Goal: Task Accomplishment & Management: Use online tool/utility

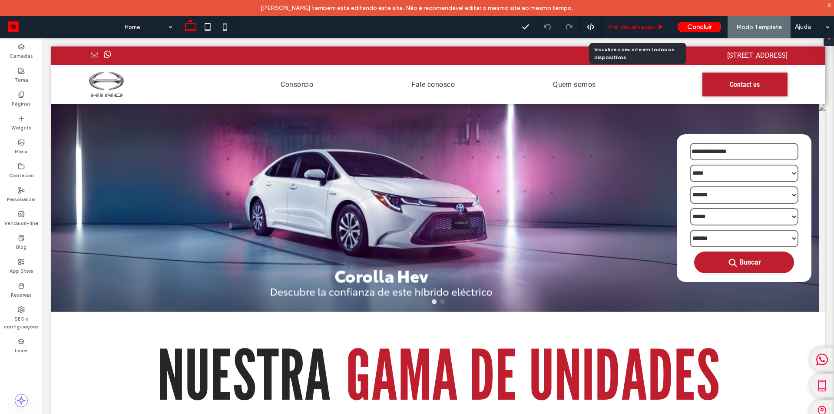
click at [647, 28] on span "Pré-Visualizaçāo" at bounding box center [631, 26] width 47 height 7
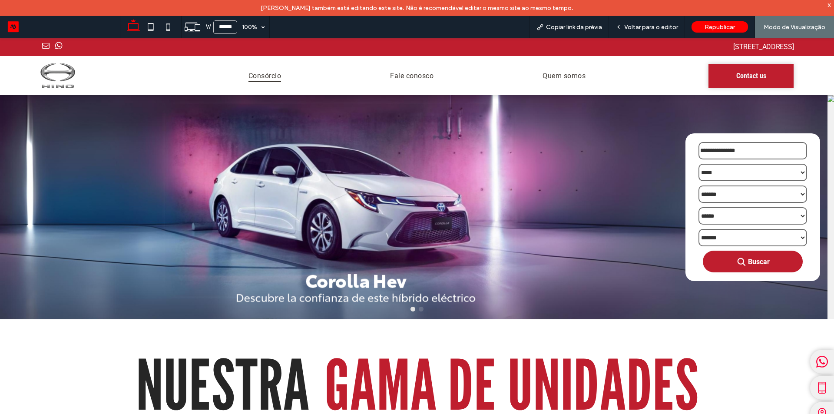
click at [261, 76] on span "Consórcio" at bounding box center [264, 75] width 33 height 13
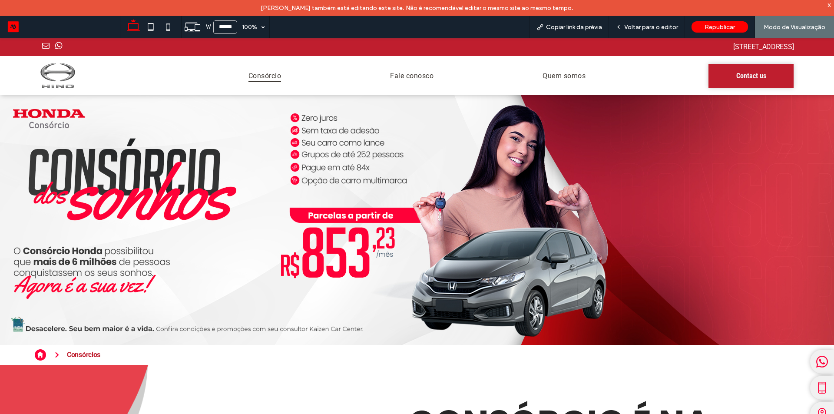
click at [51, 79] on img at bounding box center [57, 75] width 35 height 25
click at [64, 68] on img at bounding box center [57, 75] width 35 height 25
click at [39, 352] on icon at bounding box center [40, 354] width 14 height 11
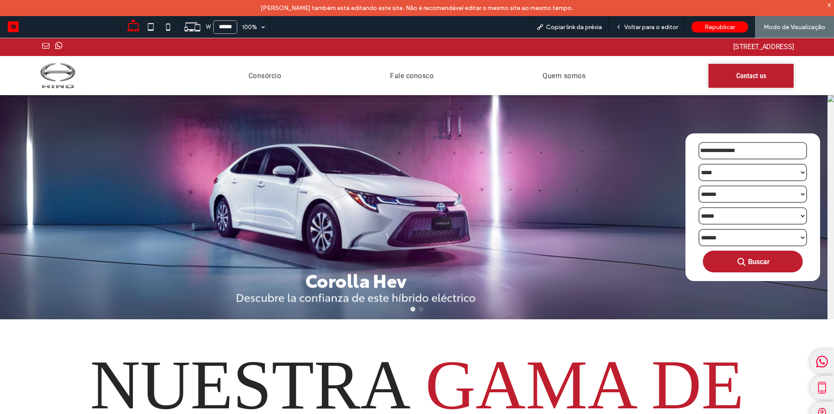
scroll to position [217, 0]
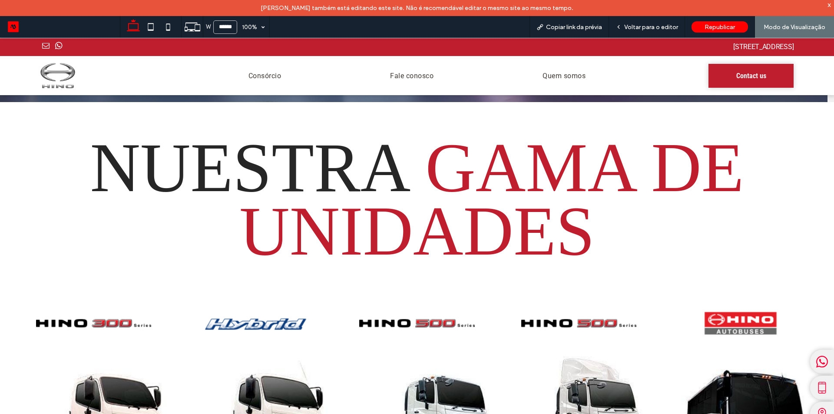
click at [154, 116] on div "Nuestra gama de unidades" at bounding box center [417, 199] width 834 height 194
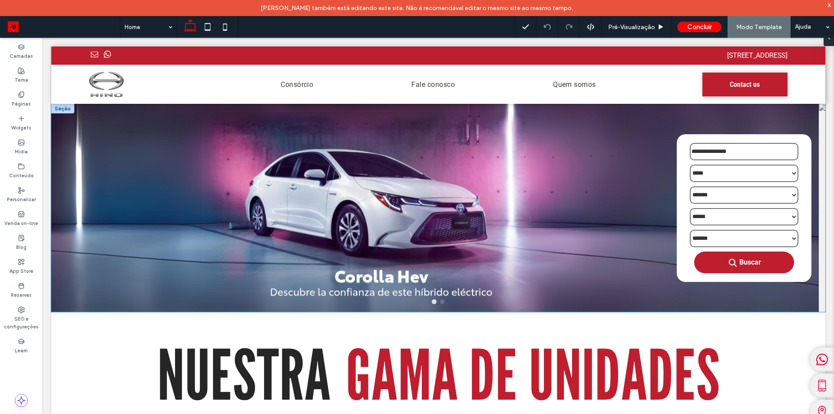
scroll to position [130, 0]
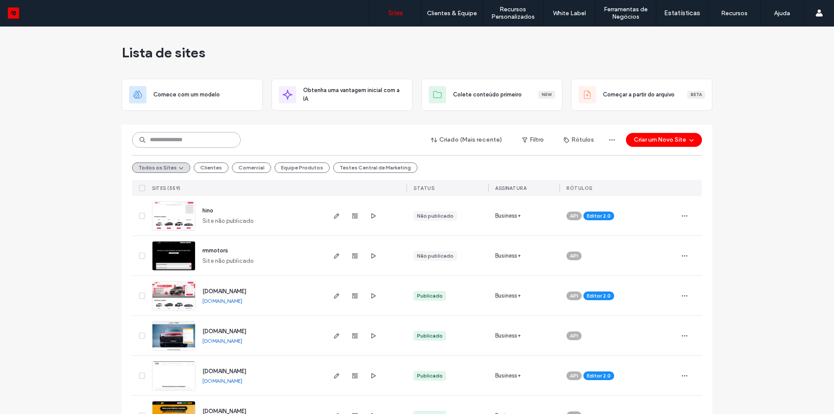
click at [202, 142] on input at bounding box center [186, 140] width 109 height 16
type input "***"
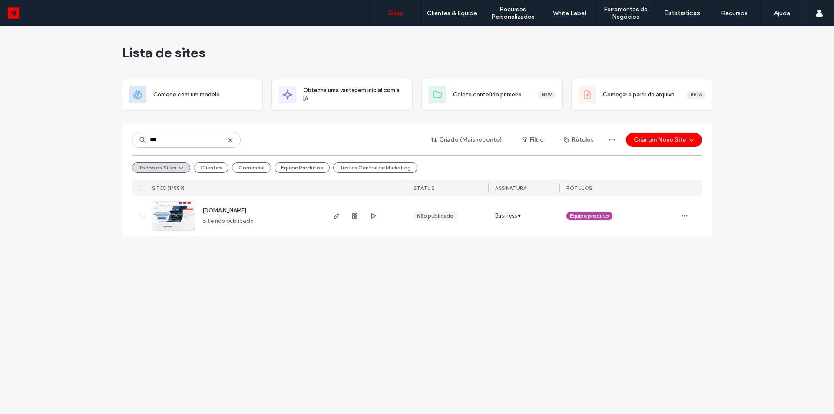
click at [242, 208] on span "showroom-site-demo.motorleads.co" at bounding box center [224, 210] width 44 height 7
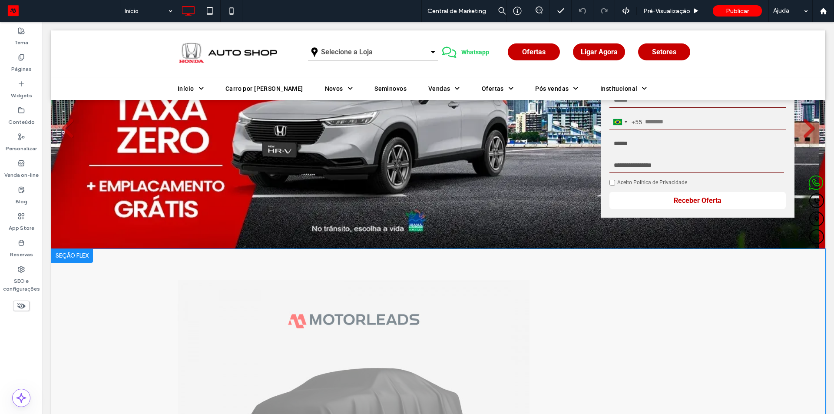
scroll to position [217, 0]
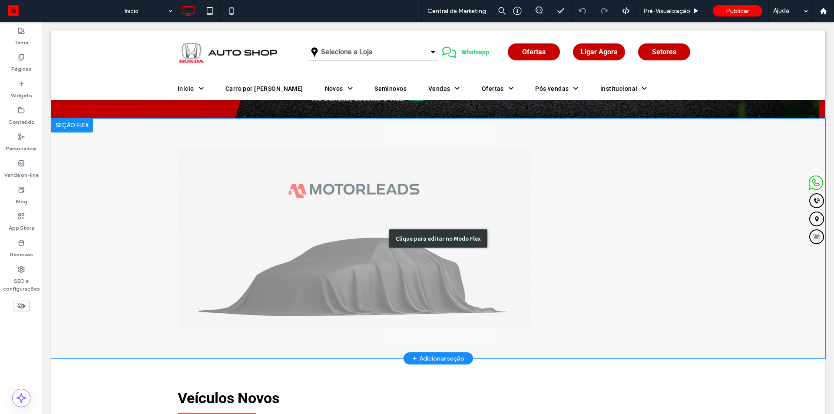
click at [311, 185] on div "Clique para editar no Modo Flex" at bounding box center [438, 239] width 774 height 240
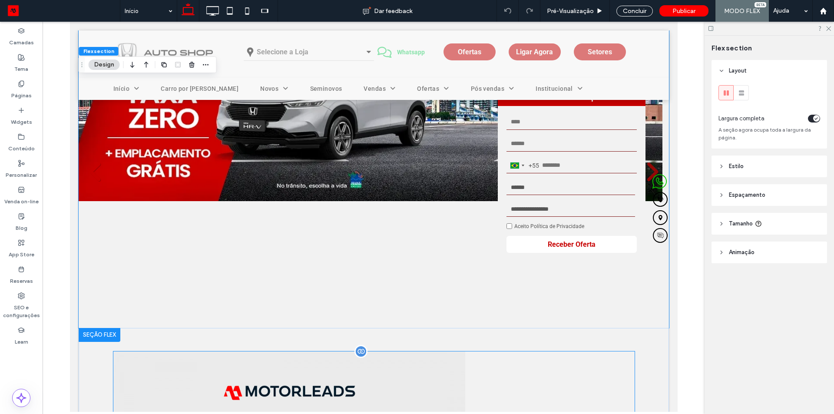
scroll to position [295, 0]
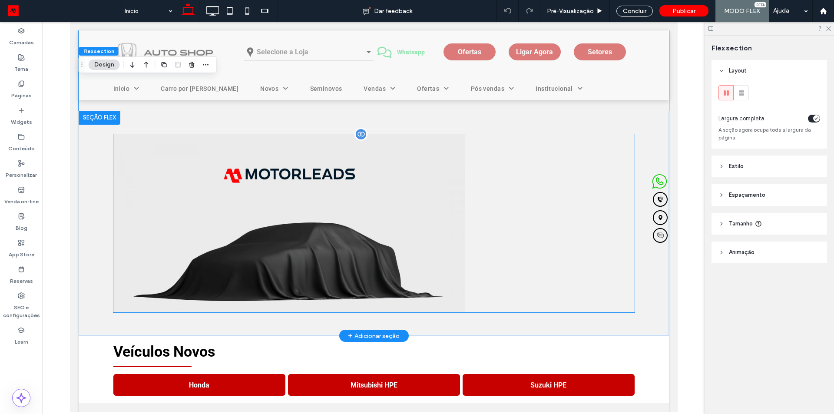
click at [307, 198] on img at bounding box center [289, 264] width 352 height 261
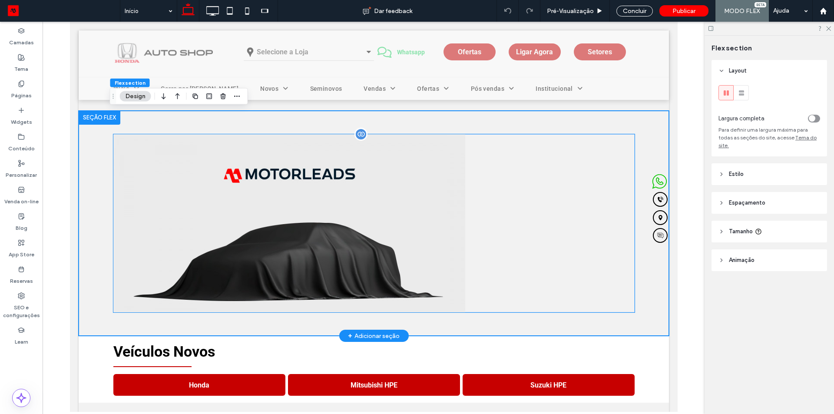
click at [307, 198] on img at bounding box center [289, 264] width 352 height 261
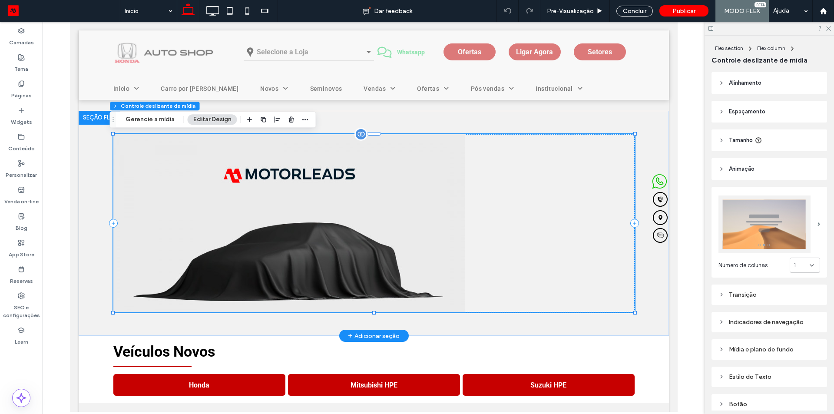
click at [307, 198] on img at bounding box center [289, 264] width 352 height 261
click at [147, 119] on button "Gerencie a mídia" at bounding box center [150, 119] width 60 height 10
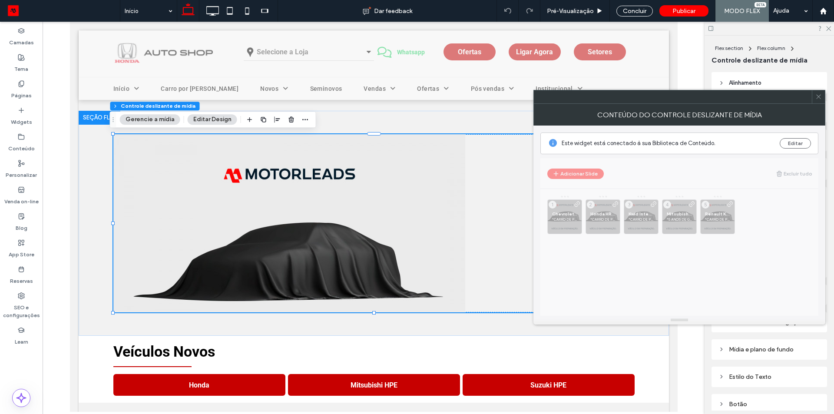
click at [147, 119] on button "Gerencie a mídia" at bounding box center [150, 119] width 60 height 10
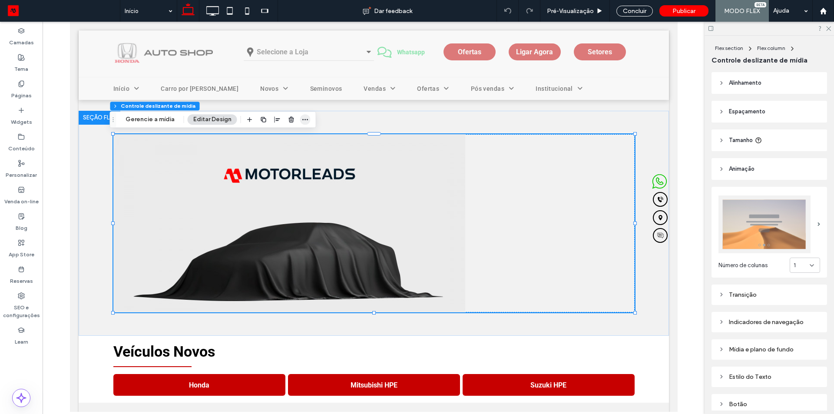
click at [304, 121] on icon "button" at bounding box center [305, 119] width 7 height 7
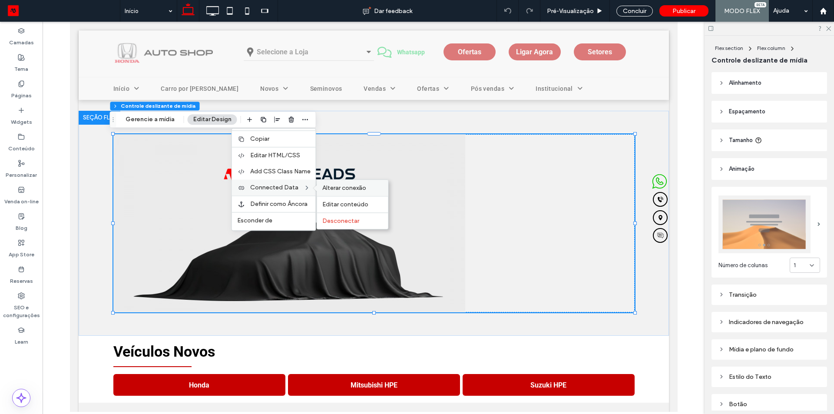
click at [332, 187] on span "Alterar conexão" at bounding box center [344, 187] width 44 height 7
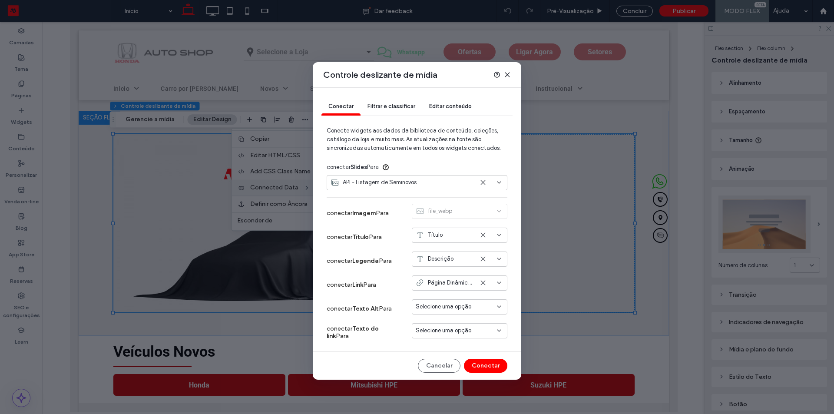
click at [509, 71] on icon at bounding box center [507, 74] width 7 height 7
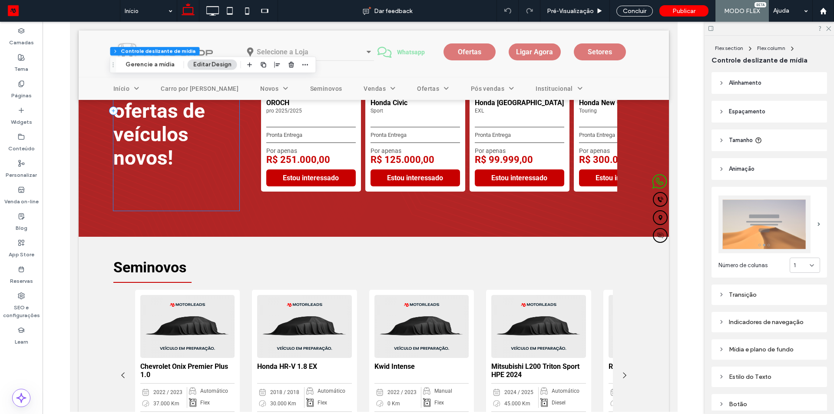
scroll to position [990, 0]
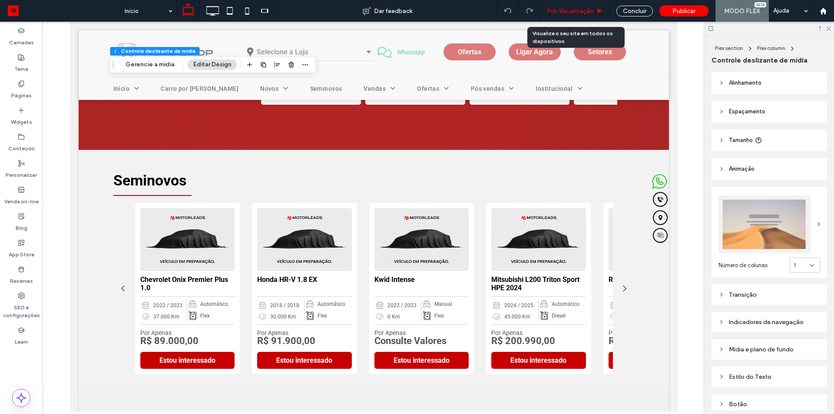
click at [588, 12] on span "Pré-Visualizaçāo" at bounding box center [570, 10] width 47 height 7
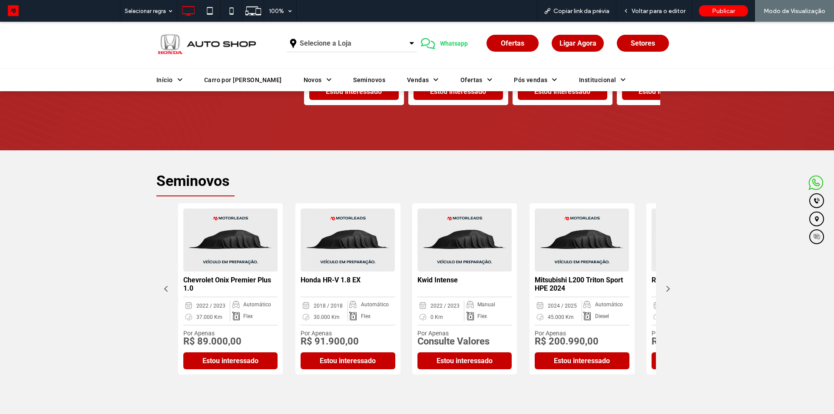
scroll to position [1005, 0]
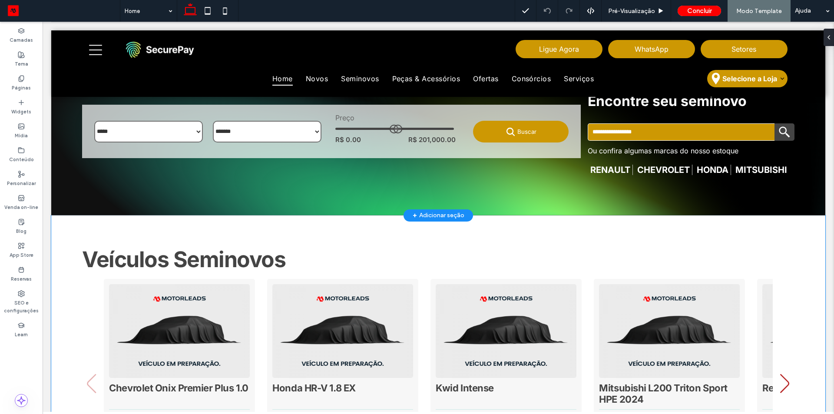
scroll to position [690, 0]
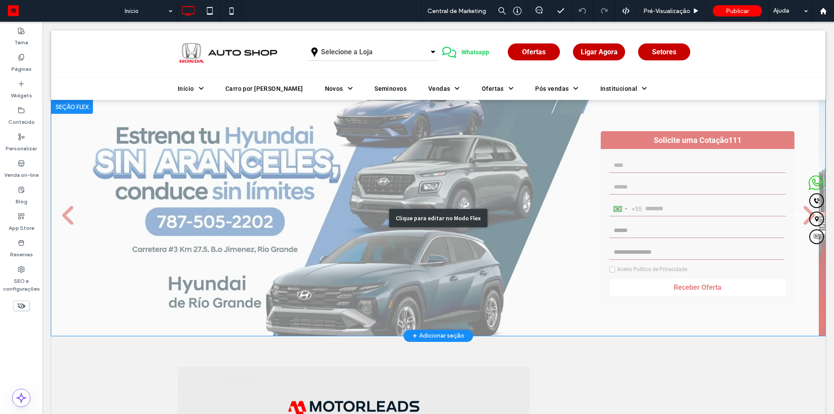
scroll to position [217, 0]
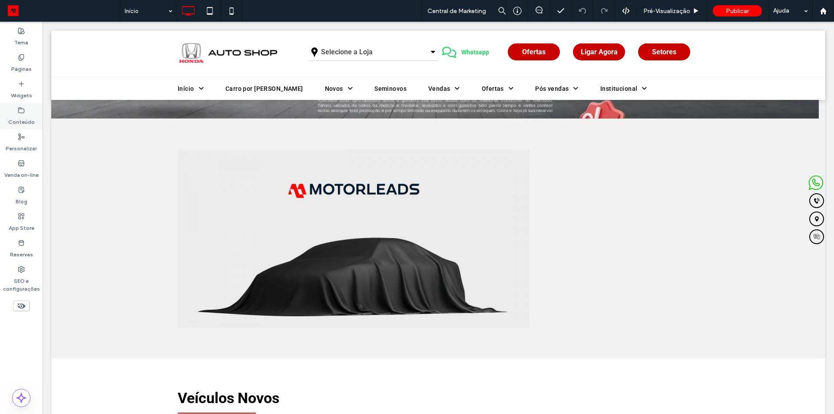
click at [31, 116] on label "Conteúdo" at bounding box center [21, 120] width 26 height 12
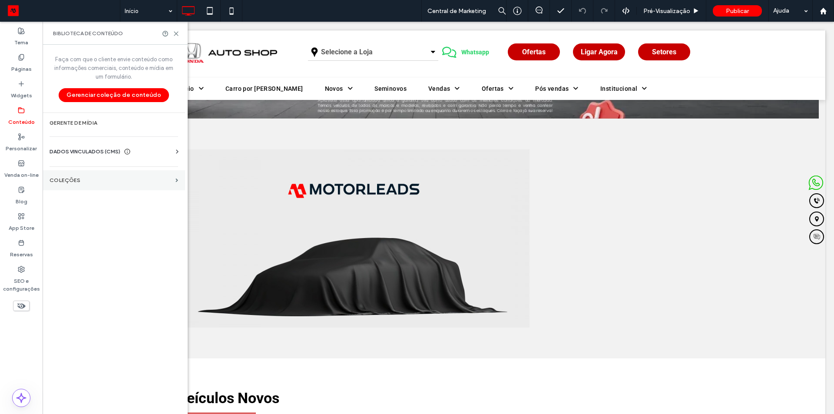
click at [59, 171] on section "COLEÇÕES" at bounding box center [114, 180] width 142 height 20
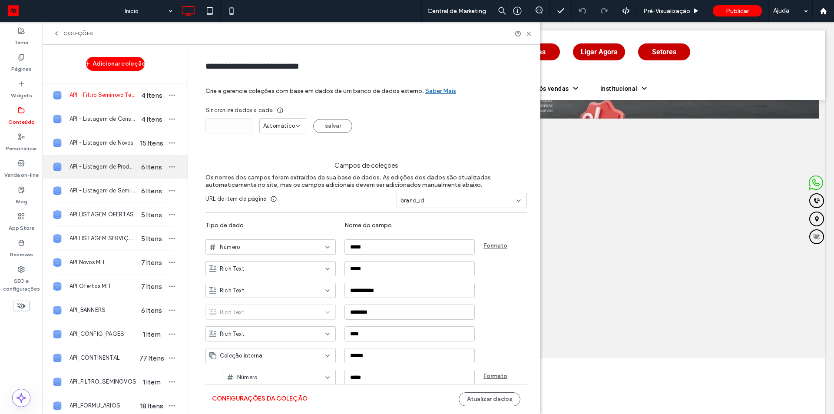
click at [90, 166] on span "API - Listagem de Produtos" at bounding box center [102, 166] width 67 height 9
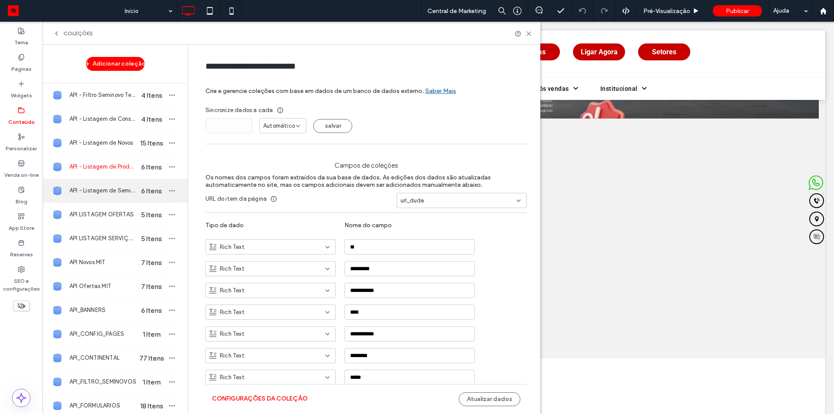
click at [93, 186] on div "API - Listagem de Seminovos 6 Itens" at bounding box center [115, 190] width 145 height 23
type input "**********"
click at [232, 395] on button "Configurações da coleção" at bounding box center [260, 399] width 96 height 14
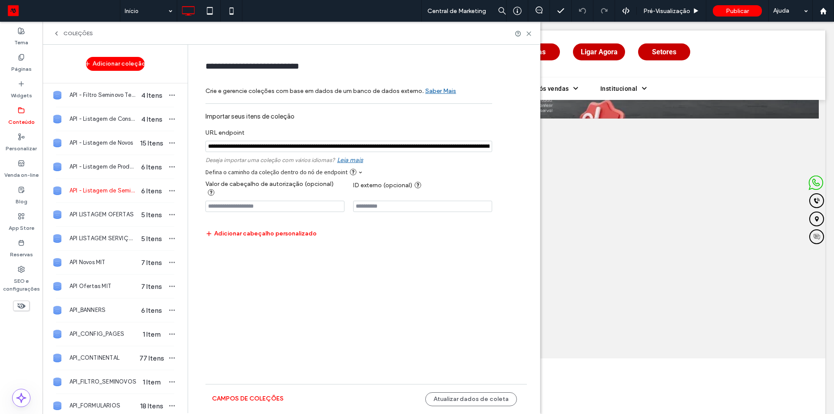
click at [296, 147] on input "notEmpty" at bounding box center [348, 146] width 287 height 11
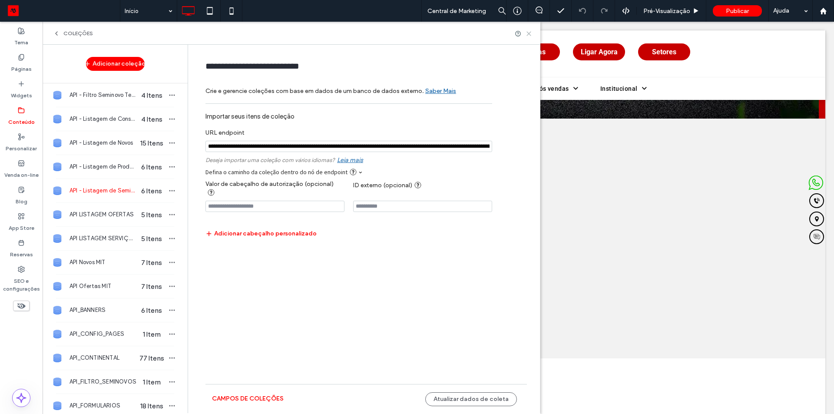
click at [527, 33] on icon at bounding box center [528, 33] width 7 height 7
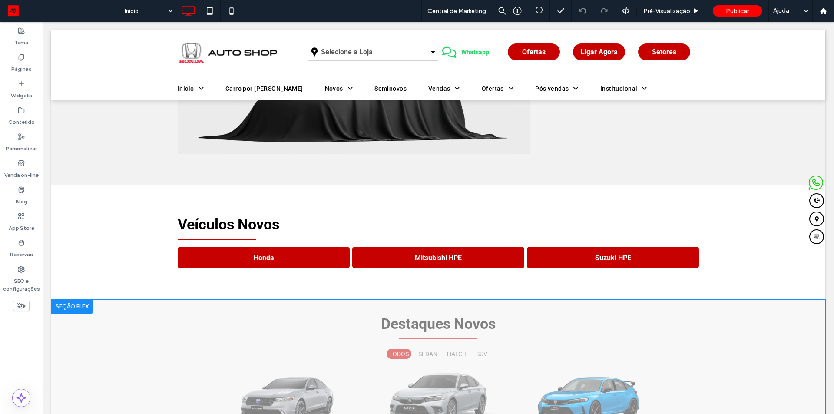
scroll to position [565, 0]
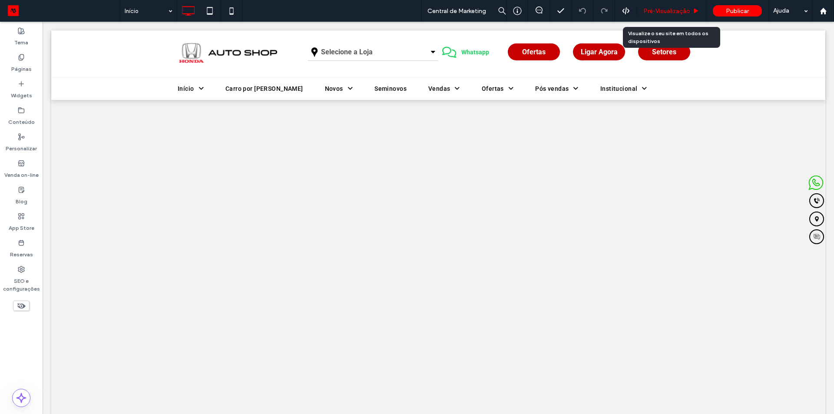
click at [671, 17] on div "Pré-Visualizaçāo" at bounding box center [671, 11] width 69 height 22
click at [674, 12] on span "Pré-Visualizaçāo" at bounding box center [666, 10] width 47 height 7
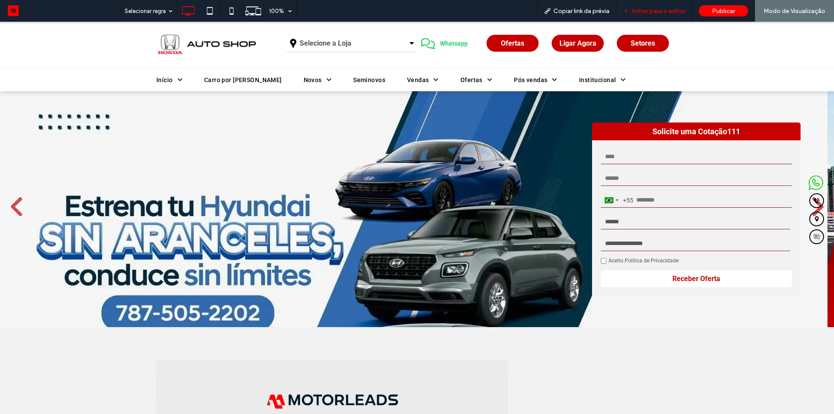
click at [673, 12] on span "Voltar para o editor" at bounding box center [658, 10] width 54 height 7
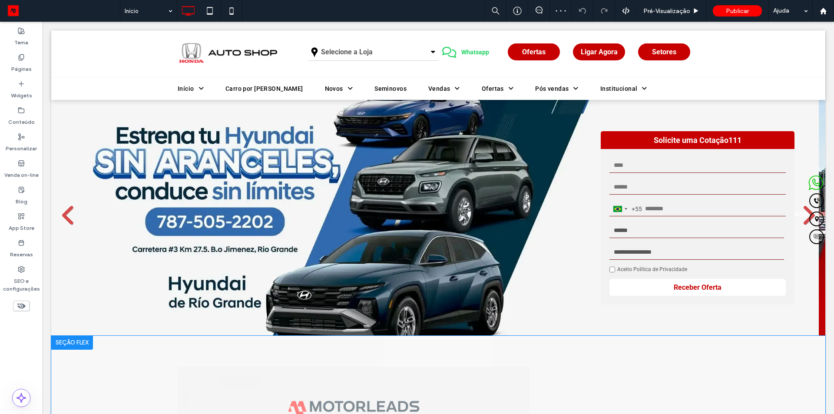
scroll to position [217, 0]
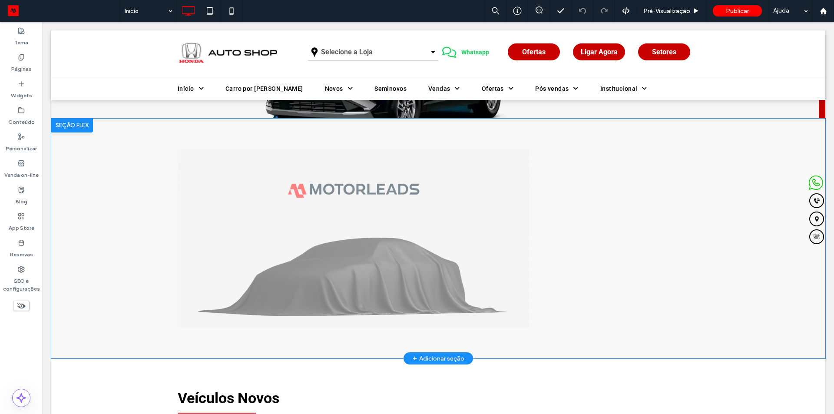
click at [70, 123] on div at bounding box center [72, 126] width 42 height 14
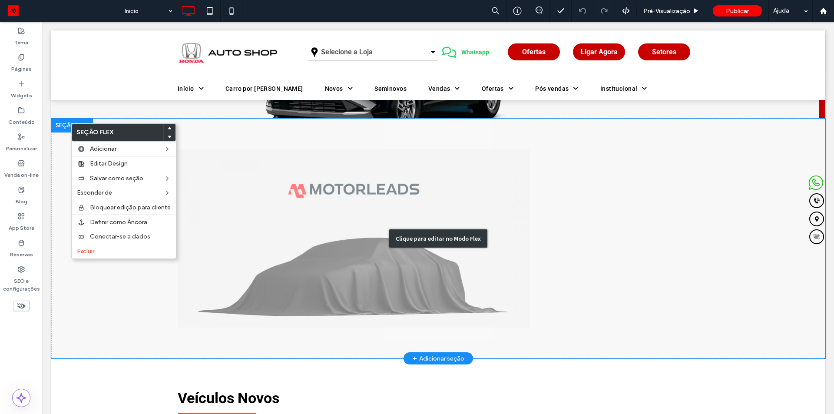
click at [404, 246] on div "Clique para editar no Modo Flex" at bounding box center [438, 238] width 98 height 18
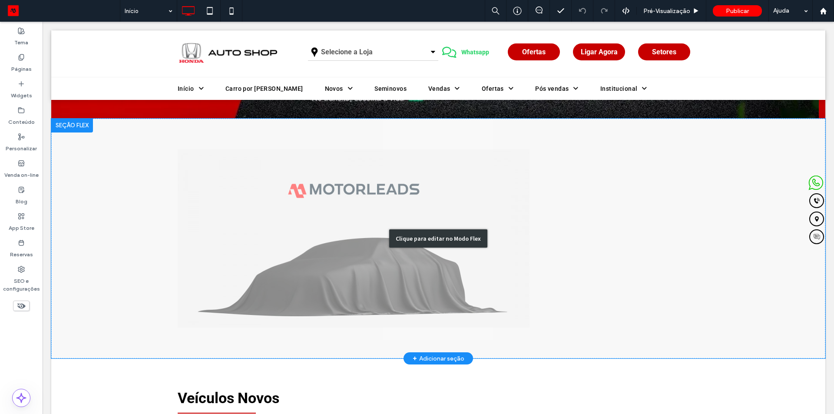
click at [314, 201] on div "Clique para editar no Modo Flex" at bounding box center [438, 239] width 774 height 240
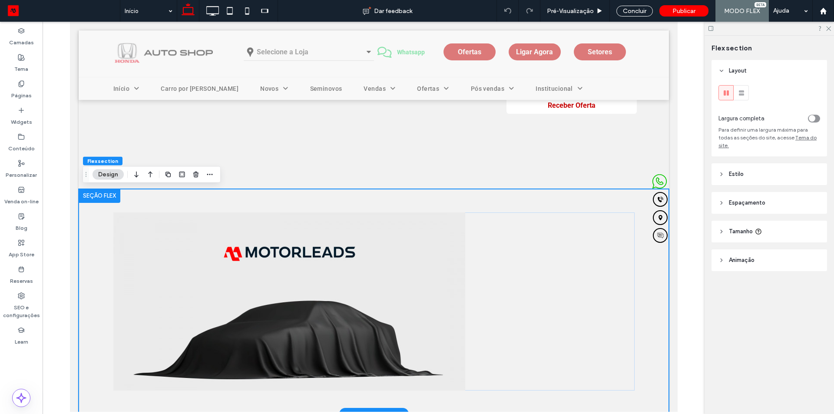
click at [314, 201] on div "Chevrolet Onix Premier Plus 1.0 *CARRO DE PROCEDÊNCIA E MUITO CONSERVADO" *PREÇ…" at bounding box center [373, 301] width 521 height 225
click at [277, 255] on img at bounding box center [289, 342] width 352 height 261
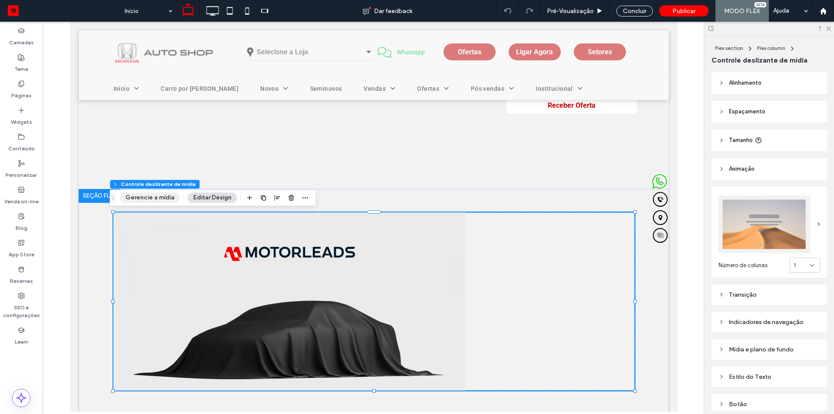
click at [142, 196] on button "Gerencie a mídia" at bounding box center [150, 197] width 60 height 10
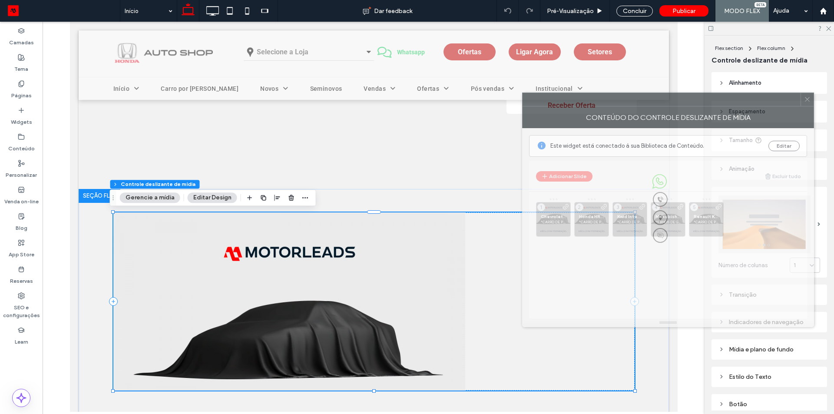
drag, startPoint x: 757, startPoint y: 97, endPoint x: 495, endPoint y: 97, distance: 261.9
click at [522, 99] on div at bounding box center [661, 99] width 278 height 13
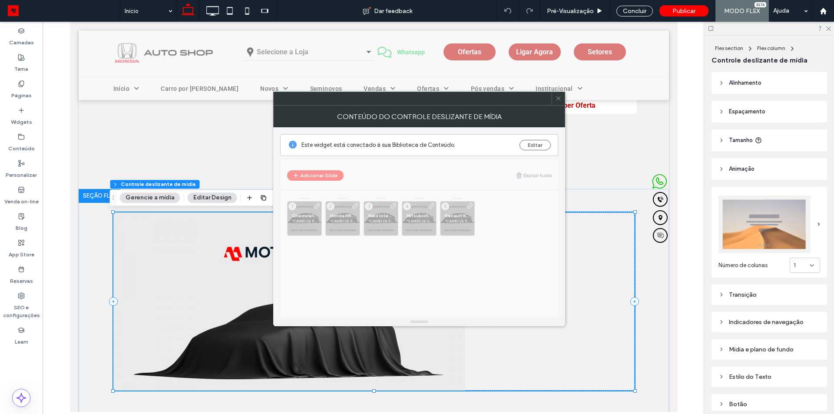
click at [559, 96] on icon at bounding box center [558, 98] width 7 height 7
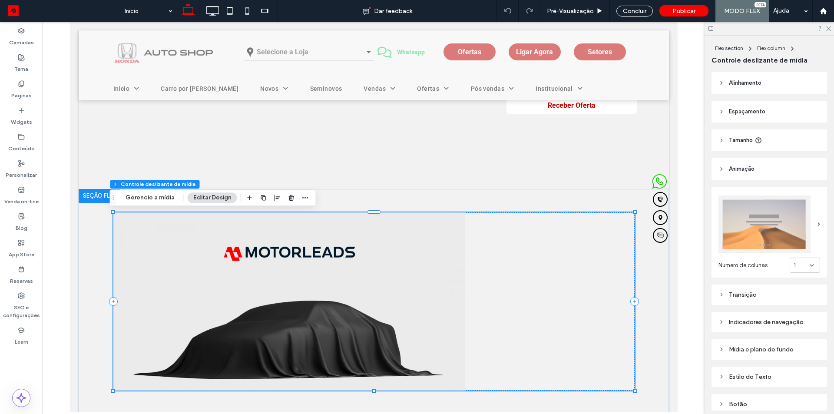
scroll to position [63, 0]
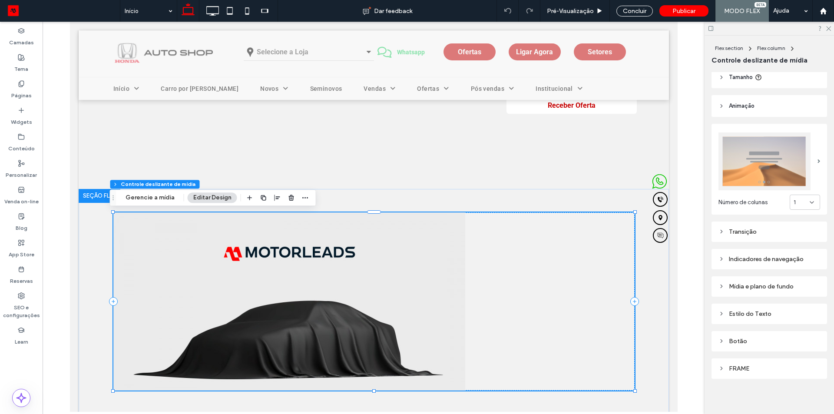
click at [765, 164] on img at bounding box center [764, 161] width 92 height 58
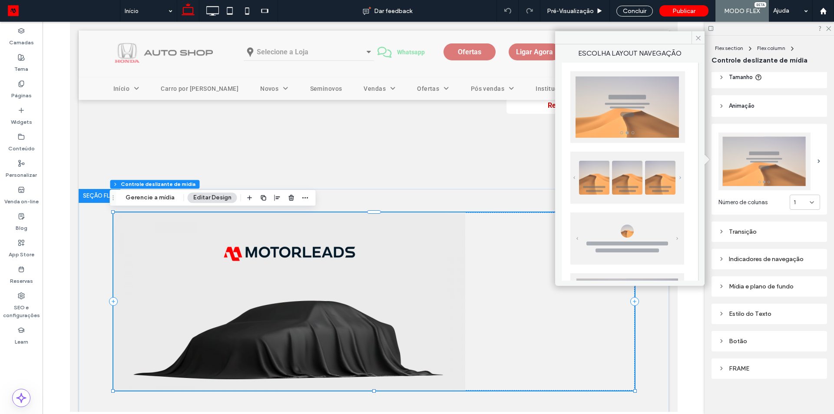
click at [627, 192] on img at bounding box center [627, 178] width 114 height 52
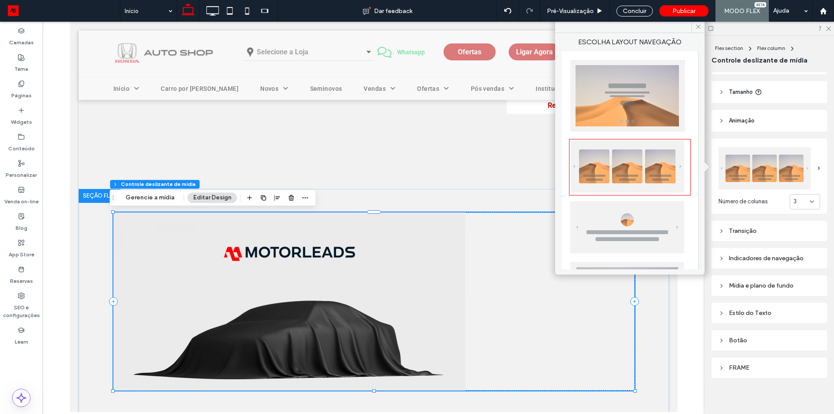
click at [628, 164] on img at bounding box center [627, 166] width 114 height 52
click at [628, 221] on img at bounding box center [627, 227] width 114 height 52
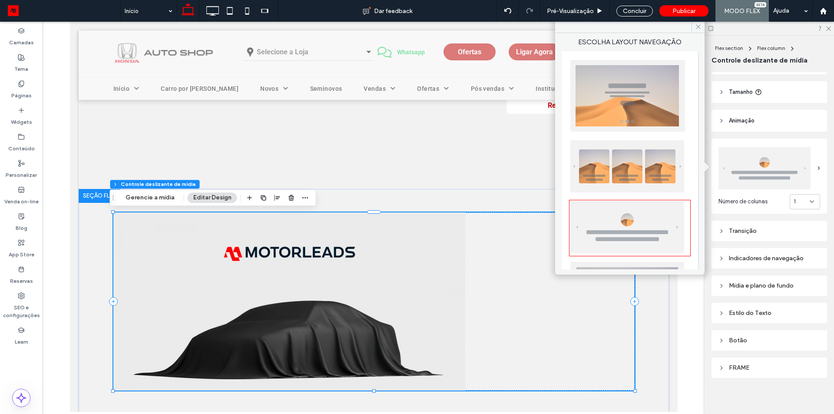
click at [625, 180] on img at bounding box center [627, 166] width 114 height 52
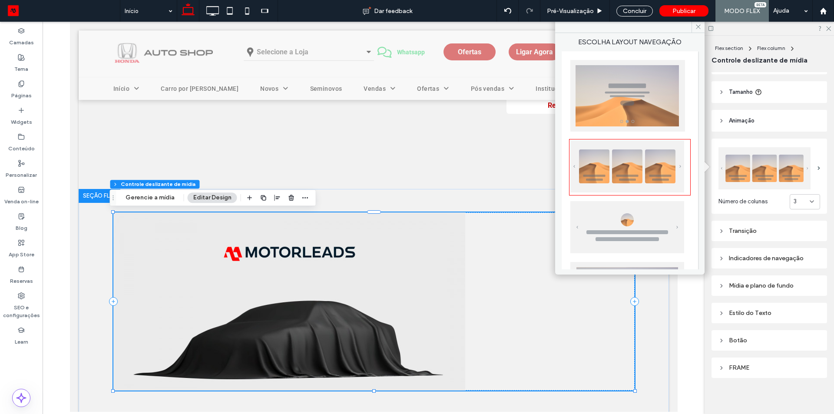
click at [631, 110] on img at bounding box center [627, 96] width 115 height 72
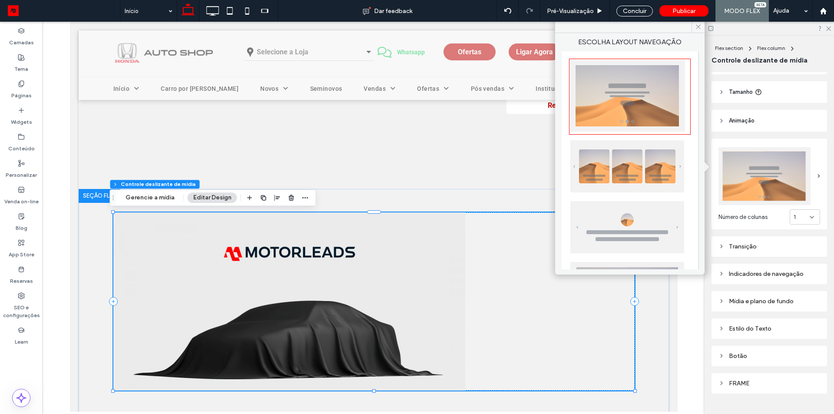
scroll to position [63, 0]
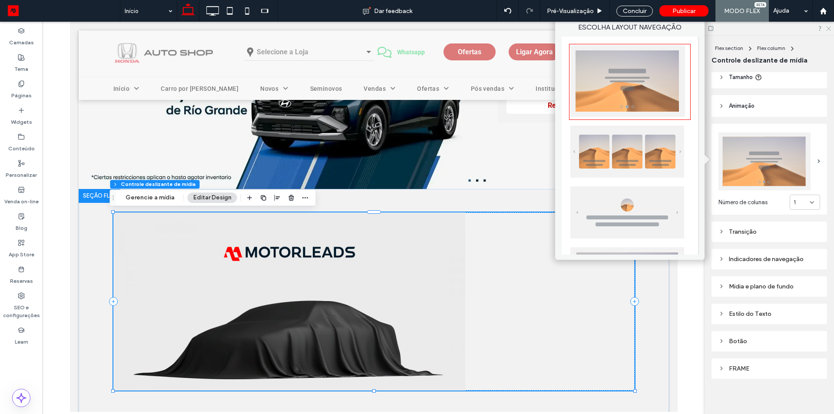
click at [827, 29] on icon at bounding box center [828, 28] width 6 height 6
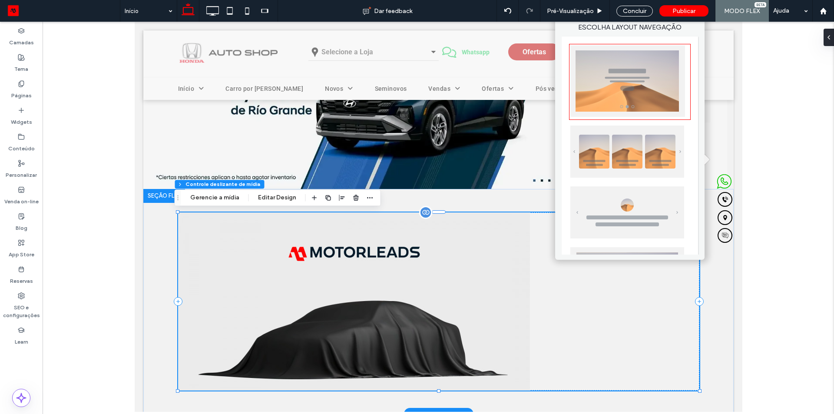
click at [178, 254] on img at bounding box center [354, 342] width 352 height 261
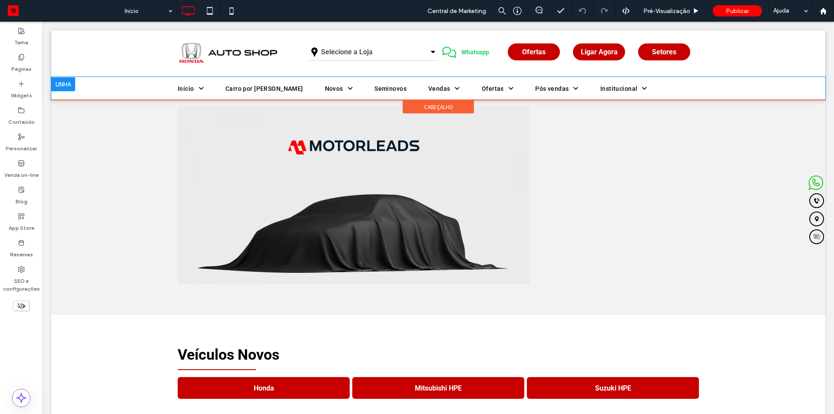
scroll to position [174, 0]
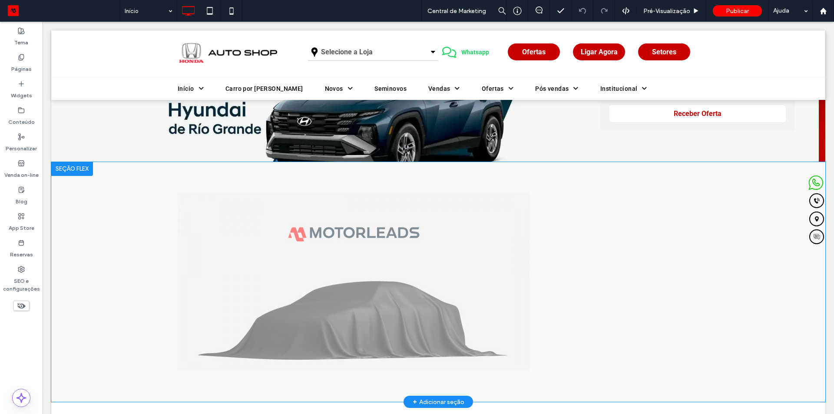
click at [74, 170] on div at bounding box center [72, 169] width 42 height 14
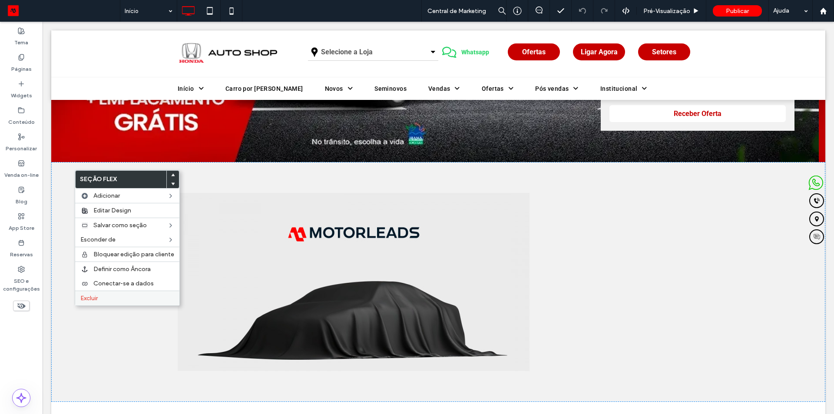
click at [114, 294] on label "Excluir" at bounding box center [127, 297] width 94 height 7
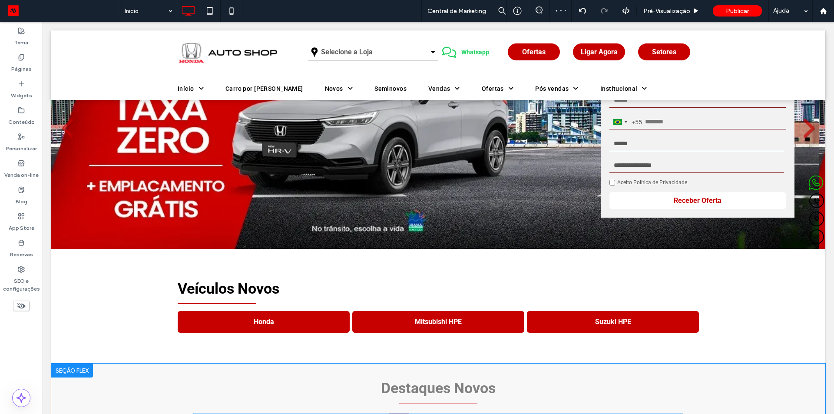
scroll to position [304, 0]
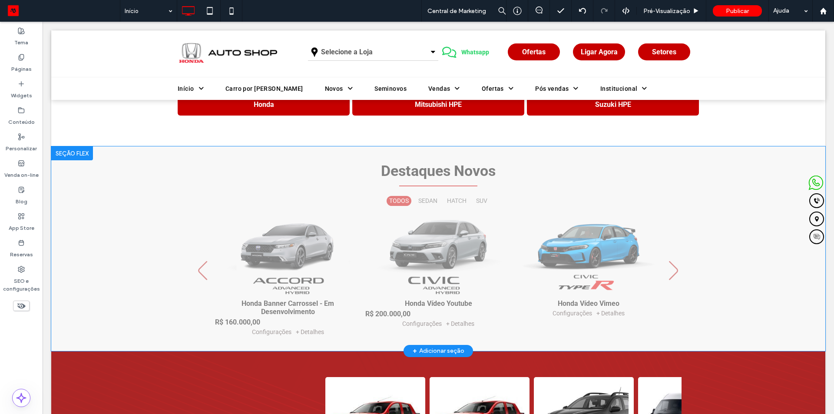
click at [78, 152] on div at bounding box center [72, 153] width 42 height 14
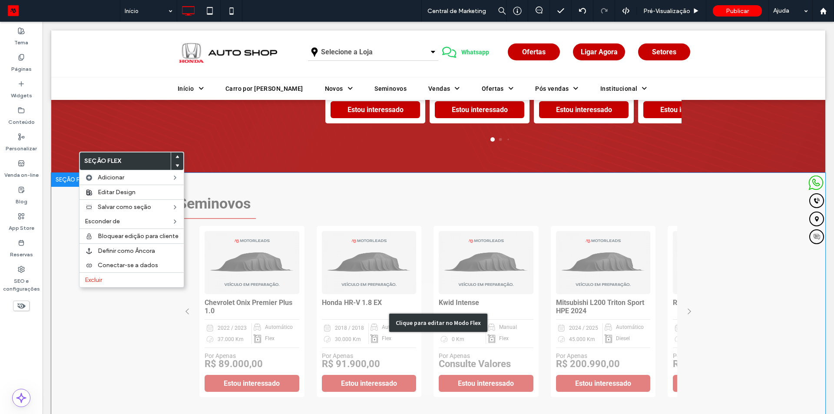
scroll to position [869, 0]
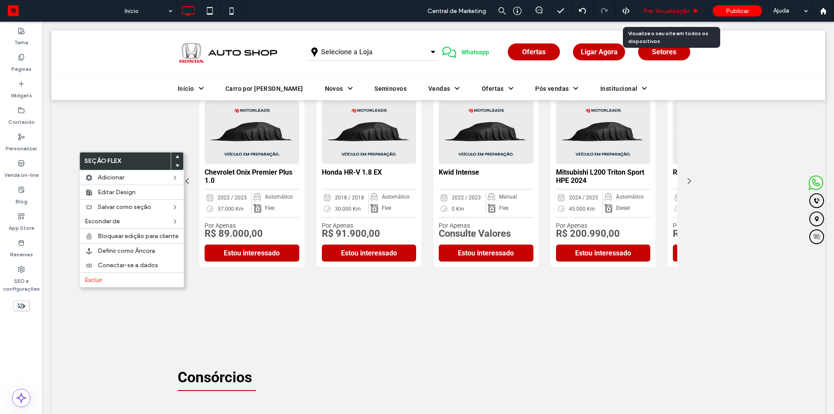
click at [667, 9] on span "Pré-Visualizaçāo" at bounding box center [666, 10] width 47 height 7
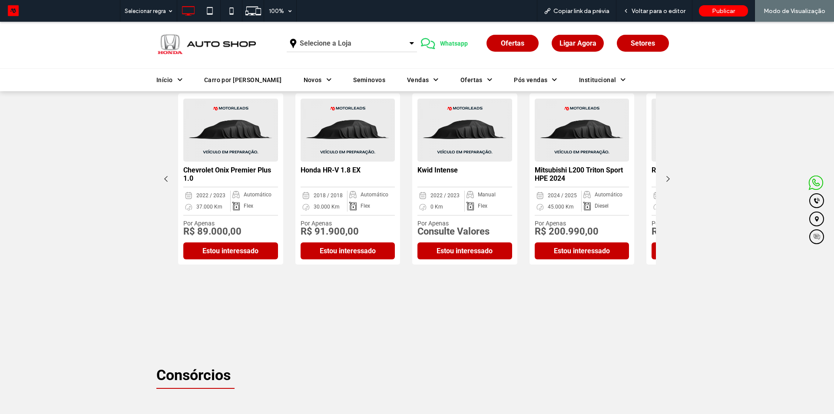
scroll to position [873, 0]
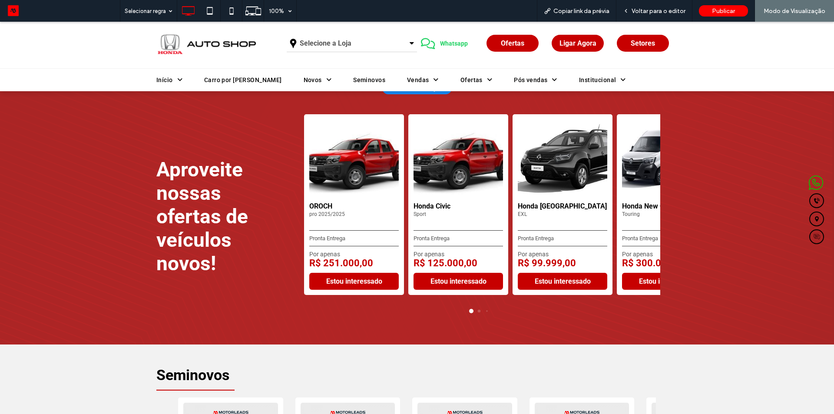
scroll to position [869, 0]
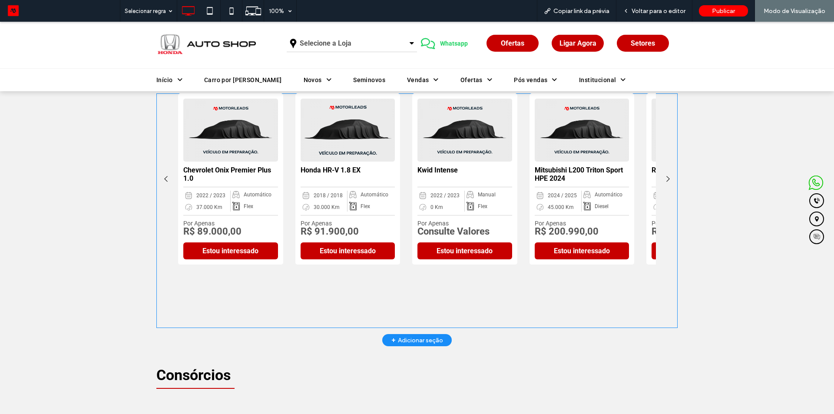
click at [302, 182] on h5 "Honda HR-V 1.8 EX" at bounding box center [348, 174] width 95 height 17
click at [658, 9] on span "Voltar para o editor" at bounding box center [658, 10] width 54 height 7
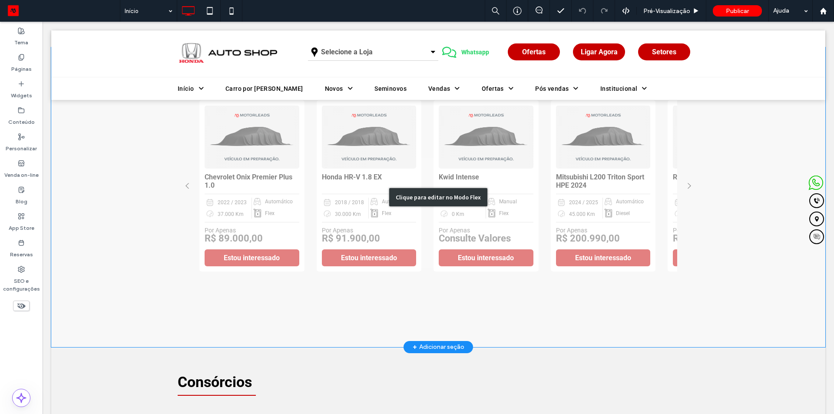
click at [321, 199] on div "Clique para editar no Modo Flex" at bounding box center [438, 197] width 774 height 300
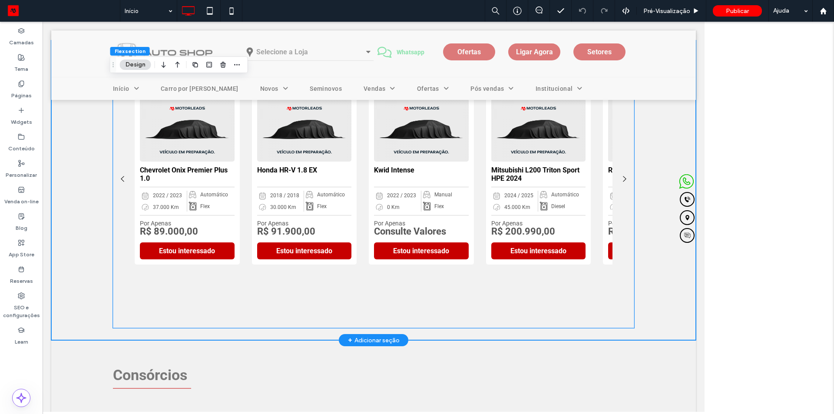
scroll to position [872, 0]
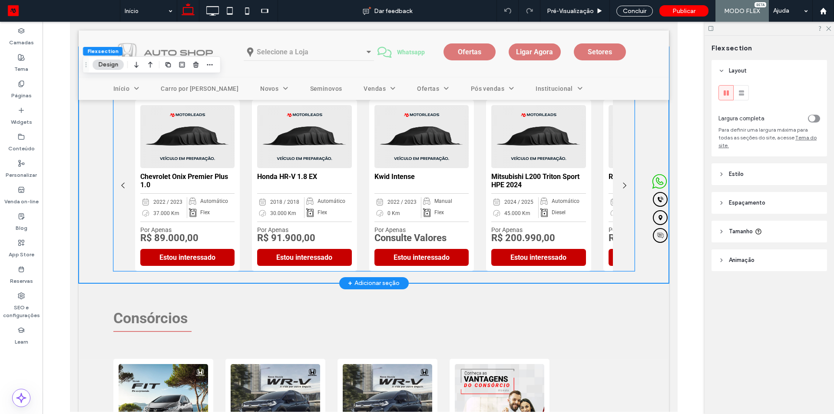
click at [321, 199] on div "2018 / 2018 30.000 Km Automático Flex" at bounding box center [304, 207] width 95 height 33
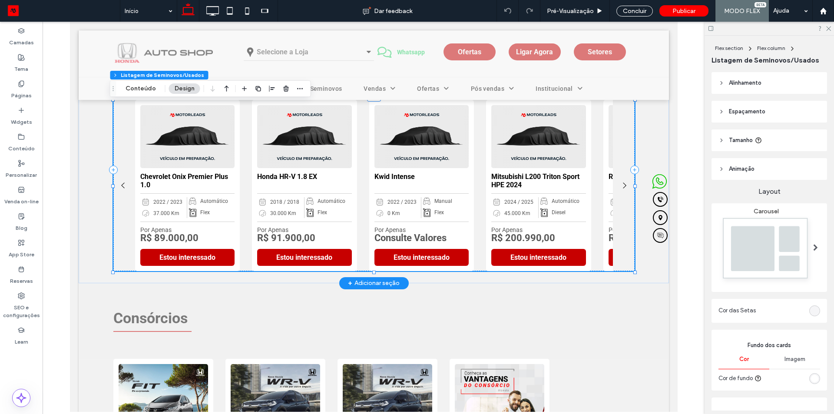
type input "*"
click at [188, 168] on img "1 / 10" at bounding box center [186, 136] width 99 height 66
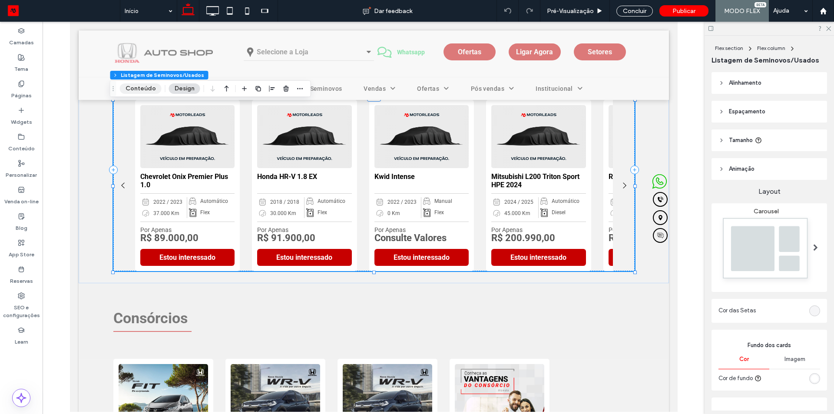
click at [150, 92] on button "Conteúdo" at bounding box center [141, 88] width 42 height 10
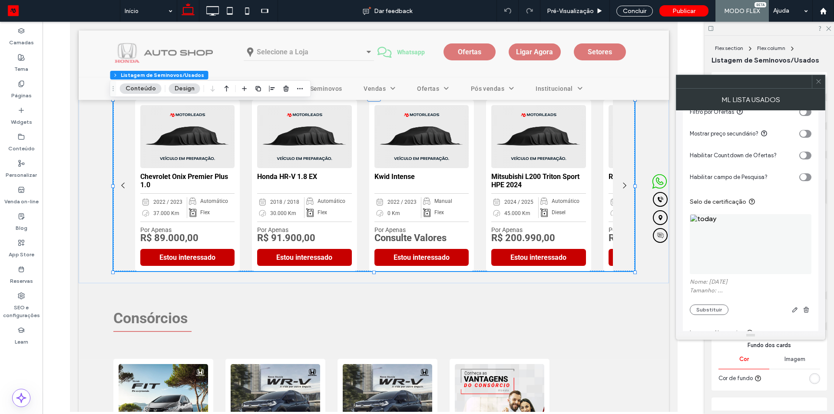
scroll to position [727, 0]
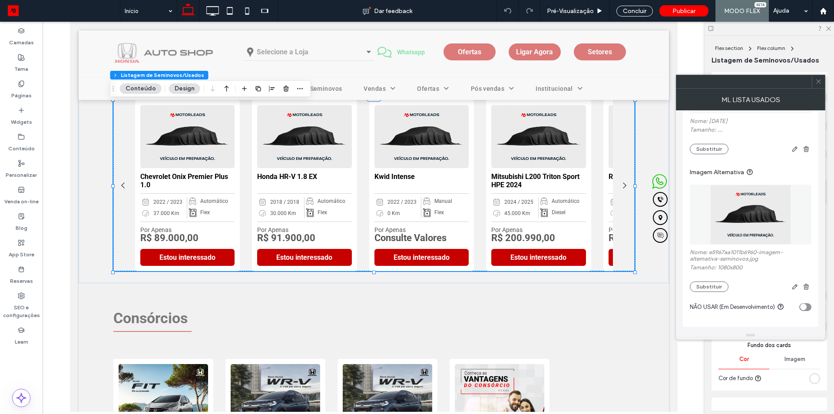
click at [806, 307] on div "toggle" at bounding box center [805, 307] width 12 height 8
click at [816, 77] on span at bounding box center [818, 81] width 7 height 13
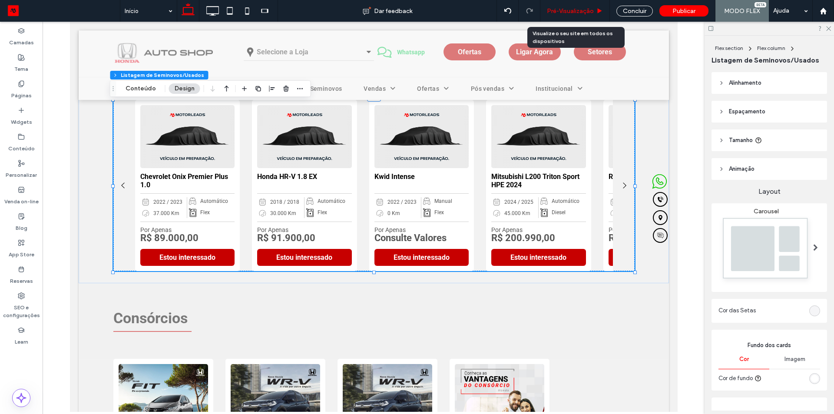
click at [572, 13] on span "Pré-Visualizaçāo" at bounding box center [570, 10] width 47 height 7
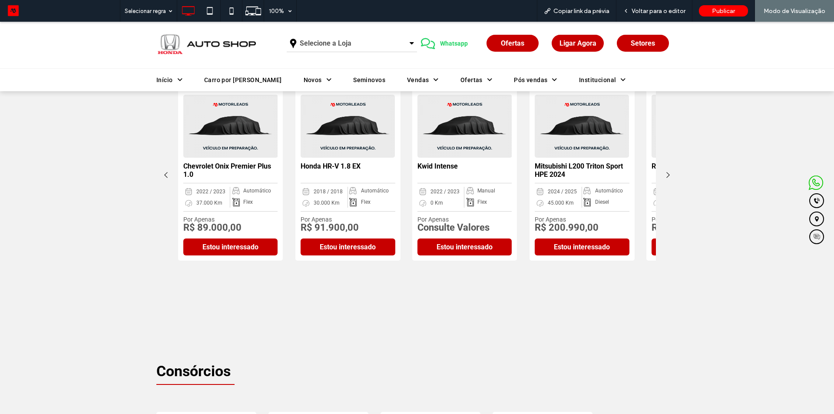
scroll to position [899, 0]
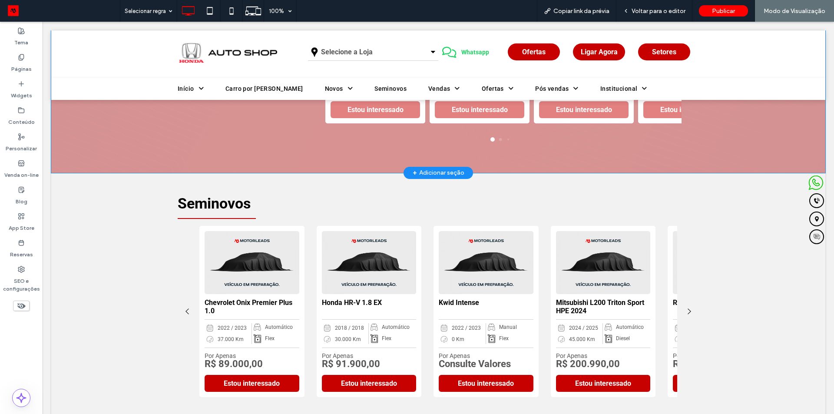
scroll to position [912, 0]
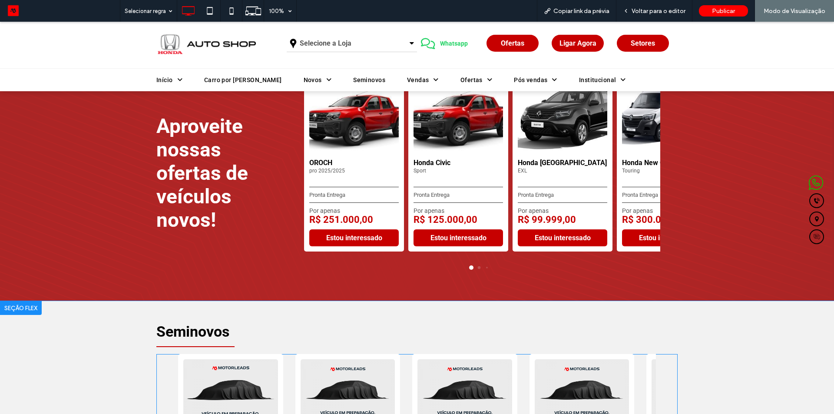
scroll to position [782, 0]
